Goal: Transaction & Acquisition: Book appointment/travel/reservation

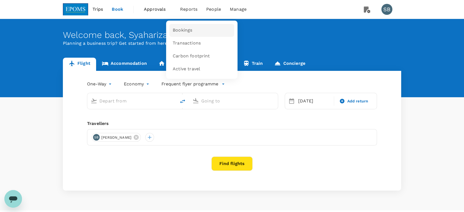
click at [194, 29] on link "Bookings" at bounding box center [201, 30] width 65 height 13
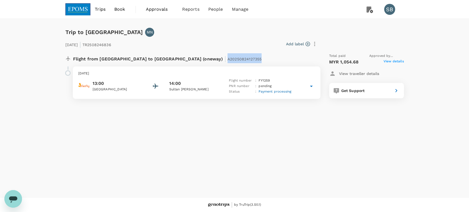
copy span "A20250824127355"
drag, startPoint x: 207, startPoint y: 60, endPoint x: 170, endPoint y: 62, distance: 36.8
click at [170, 62] on div "Flight from Malaysia to Malaysia (oneway) | A20250824127355" at bounding box center [178, 58] width 211 height 10
click at [80, 13] on img at bounding box center [77, 9] width 25 height 12
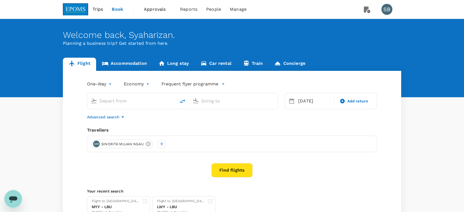
type input "Labuan (LBU)"
type input "Miri Intl (MYY)"
click at [118, 101] on input "Labuan (LBU)" at bounding box center [131, 101] width 65 height 9
click at [121, 121] on p "Sultan Abdul Aziz Shah" at bounding box center [140, 122] width 97 height 5
type input "Sultan Abdul Aziz Shah (SZB)"
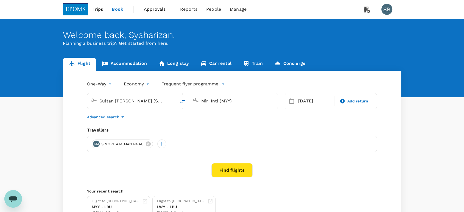
click at [210, 98] on input "Miri Intl (MYY)" at bounding box center [233, 101] width 65 height 9
click at [214, 119] on div "Kuala Terengganu TGG" at bounding box center [238, 122] width 118 height 9
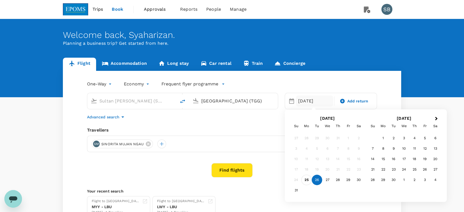
type input "Kuala Terengganu (TGG)"
click at [308, 176] on div "25" at bounding box center [307, 180] width 10 height 10
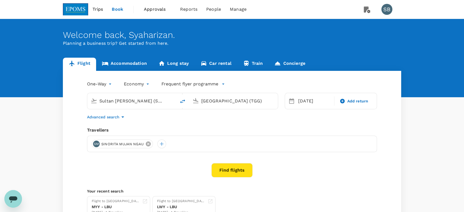
click at [148, 144] on icon at bounding box center [148, 143] width 5 height 5
click at [96, 140] on div at bounding box center [96, 144] width 9 height 9
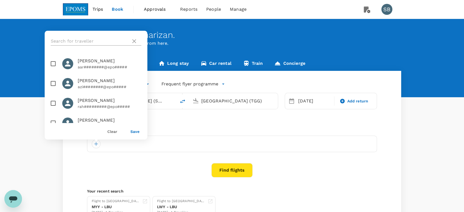
click at [65, 41] on input "text" at bounding box center [90, 41] width 78 height 9
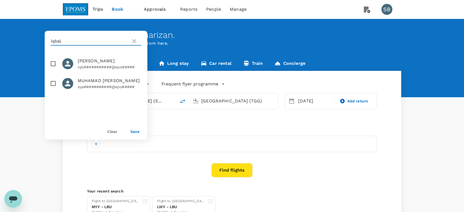
type input "iqbal"
click at [51, 65] on input "checkbox" at bounding box center [54, 64] width 12 height 12
checkbox input "true"
click at [132, 130] on button "Save" at bounding box center [134, 131] width 9 height 4
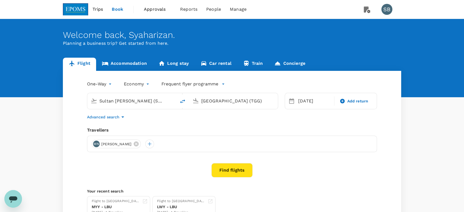
click at [226, 172] on button "Find flights" at bounding box center [231, 170] width 41 height 14
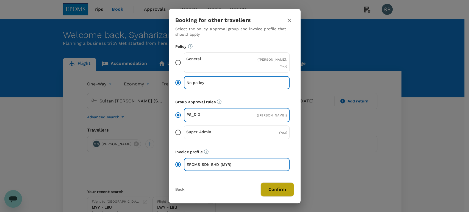
click at [277, 191] on button "Confirm" at bounding box center [277, 189] width 34 height 14
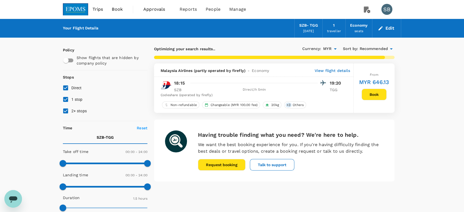
checkbox input "false"
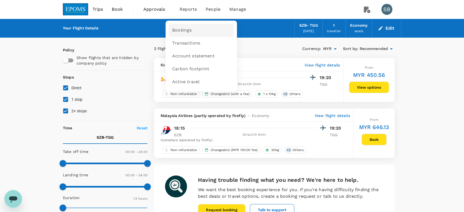
click at [191, 31] on link "Bookings" at bounding box center [201, 30] width 65 height 13
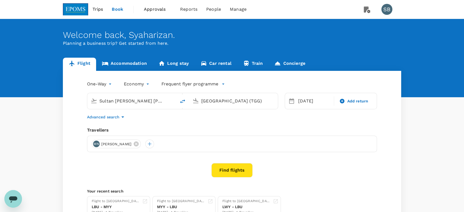
click at [221, 165] on button "Find flights" at bounding box center [231, 170] width 41 height 14
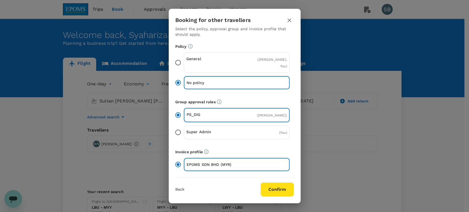
click at [279, 186] on button "Confirm" at bounding box center [277, 189] width 34 height 14
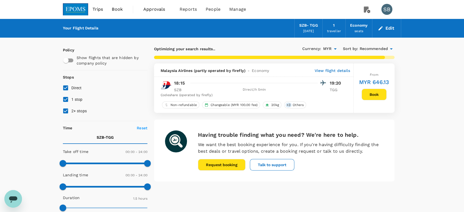
checkbox input "false"
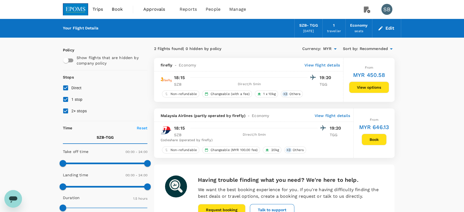
click at [72, 12] on img at bounding box center [75, 9] width 25 height 12
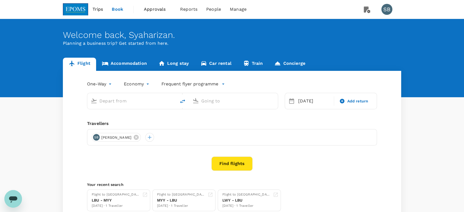
type input "Sultan Abdul Aziz Shah (SZB)"
type input "Kuala Terengganu (TGG)"
type input "Sultan Abdul Aziz Shah (SZB)"
type input "Kuala Terengganu (TGG)"
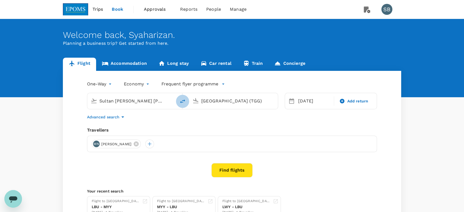
click at [183, 101] on icon "delete" at bounding box center [182, 101] width 5 height 4
type input "Kuala Terengganu (TGG)"
type input "Sultan Abdul Aziz Shah (SZB)"
click at [239, 168] on button "Find flights" at bounding box center [231, 170] width 41 height 14
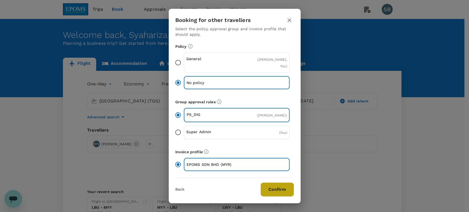
click at [265, 190] on button "Confirm" at bounding box center [277, 189] width 34 height 14
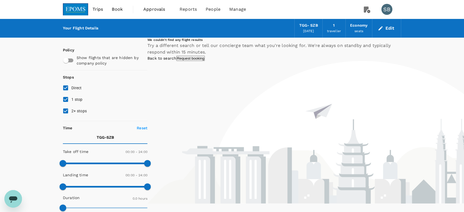
drag, startPoint x: 68, startPoint y: 112, endPoint x: 65, endPoint y: 110, distance: 3.9
click at [67, 112] on input "2+ stops" at bounding box center [66, 111] width 12 height 12
checkbox input "false"
click at [60, 100] on input "1 stop" at bounding box center [66, 100] width 12 height 12
checkbox input "false"
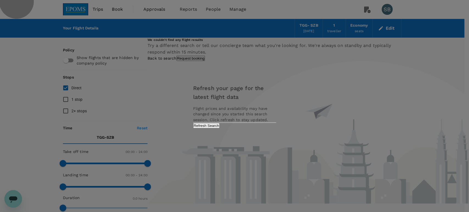
click at [220, 128] on button "Refresh Search" at bounding box center [206, 125] width 27 height 5
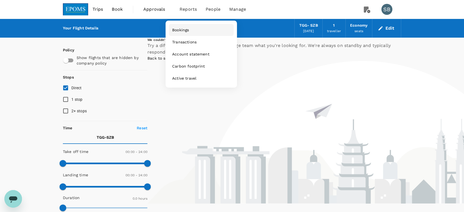
click at [181, 25] on link "Bookings" at bounding box center [201, 30] width 65 height 12
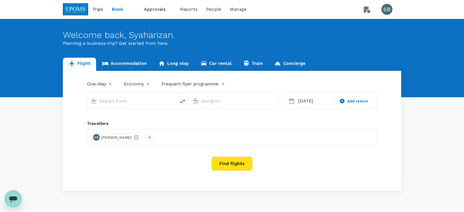
type input "[GEOGRAPHIC_DATA] (TGG)"
type input "Sultan [PERSON_NAME] [PERSON_NAME] (SZB)"
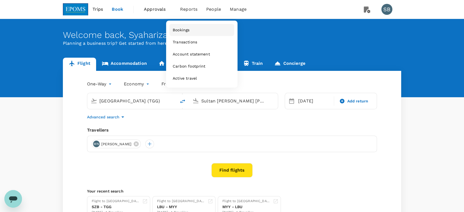
click at [182, 28] on span "Bookings" at bounding box center [181, 29] width 17 height 5
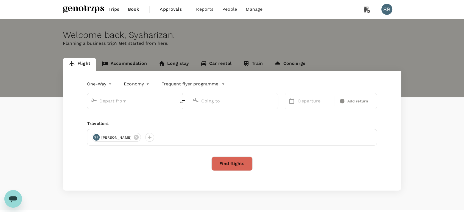
type input "roundtrip"
type input "Miri Intl (MYY)"
type input "Labuan (LBU)"
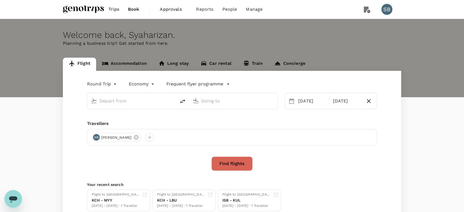
type input "Miri Intl (MYY)"
type input "Labuan (LBU)"
